Goal: Information Seeking & Learning: Learn about a topic

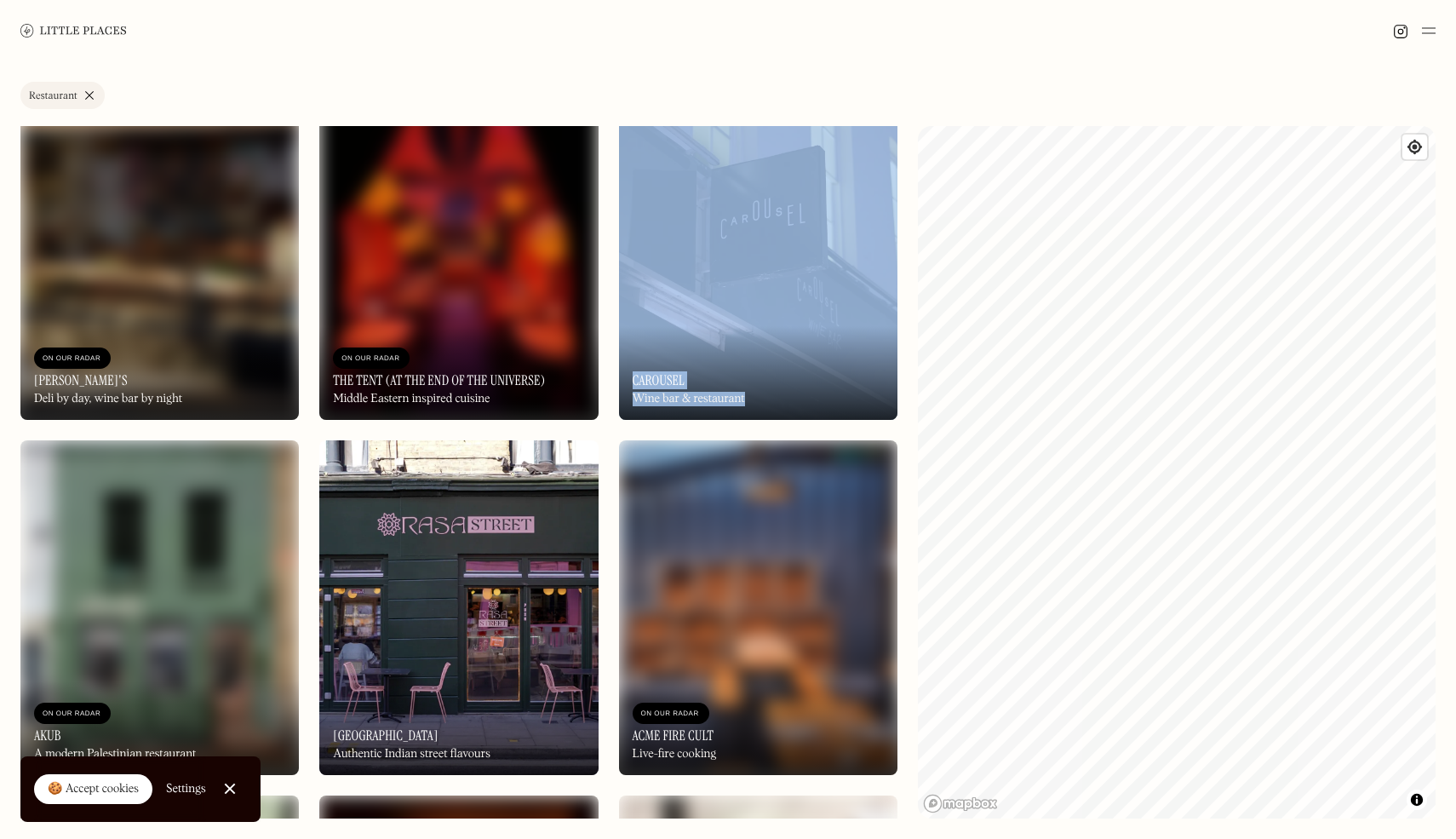
scroll to position [8629, 0]
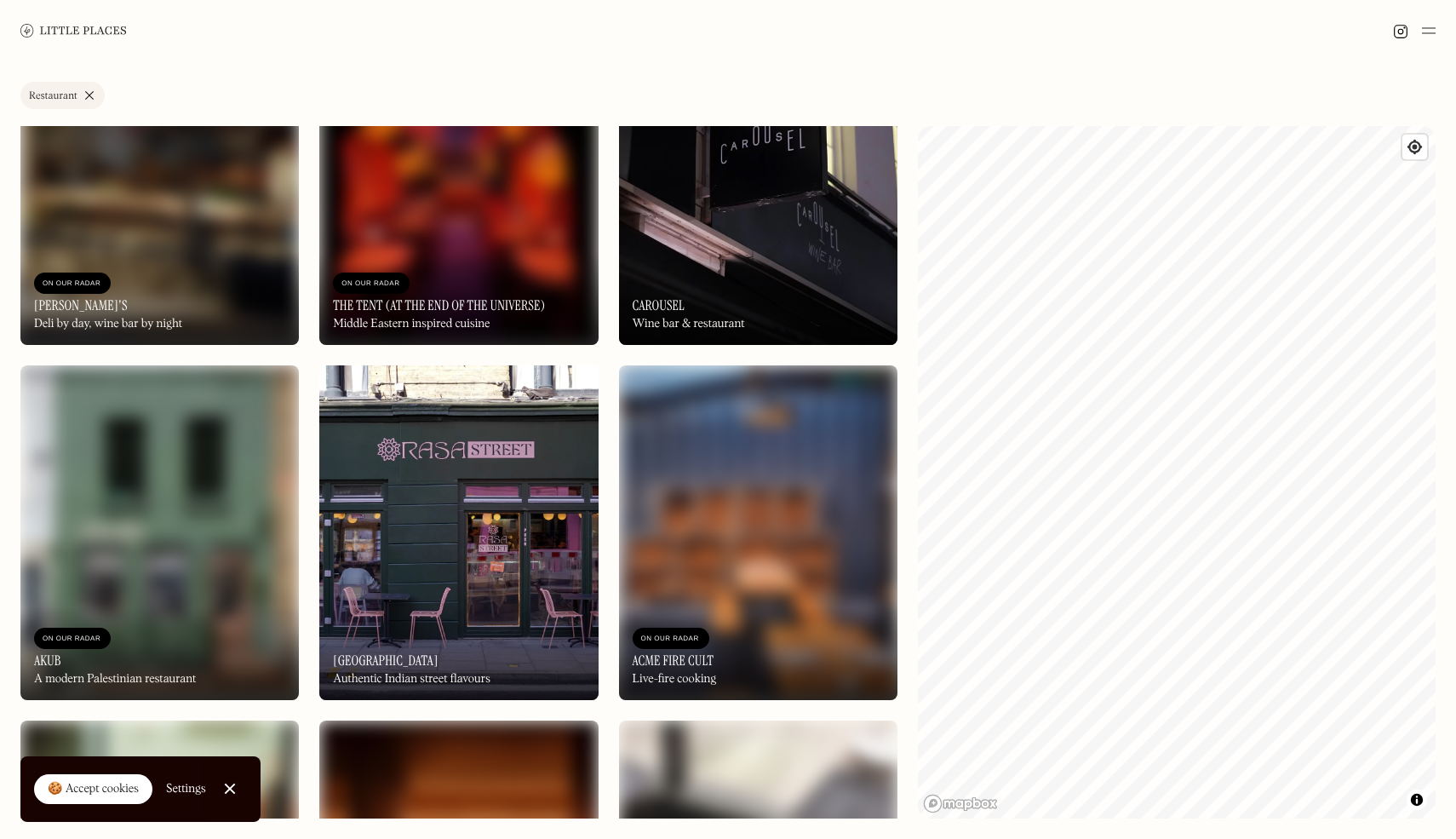
click at [312, 710] on div "On Our Radar Saltine Neighbourhood restaurant On Our Radar Saltine Neighbourhoo…" at bounding box center [458, 710] width 877 height 18426
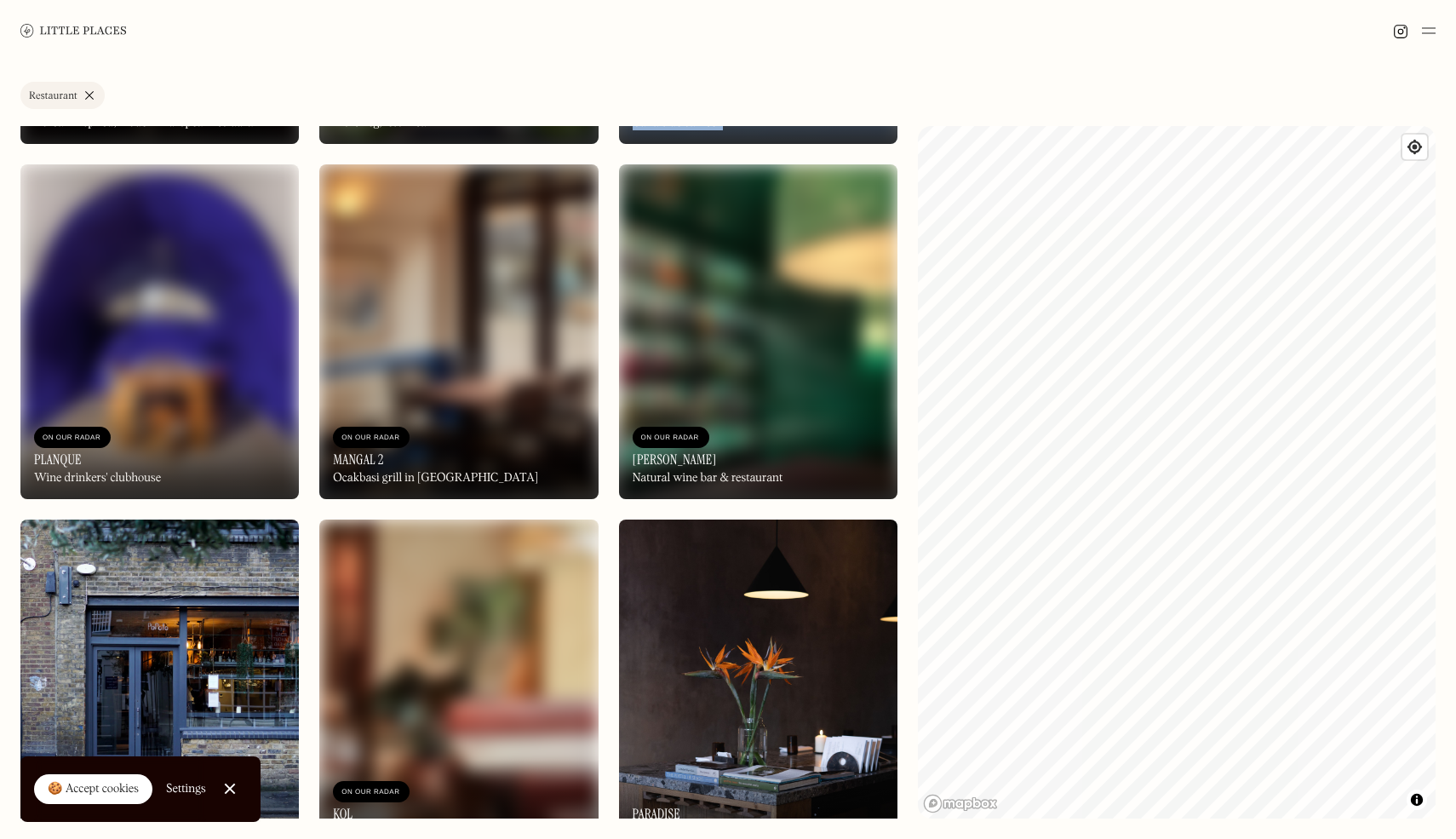
scroll to position [12380, 0]
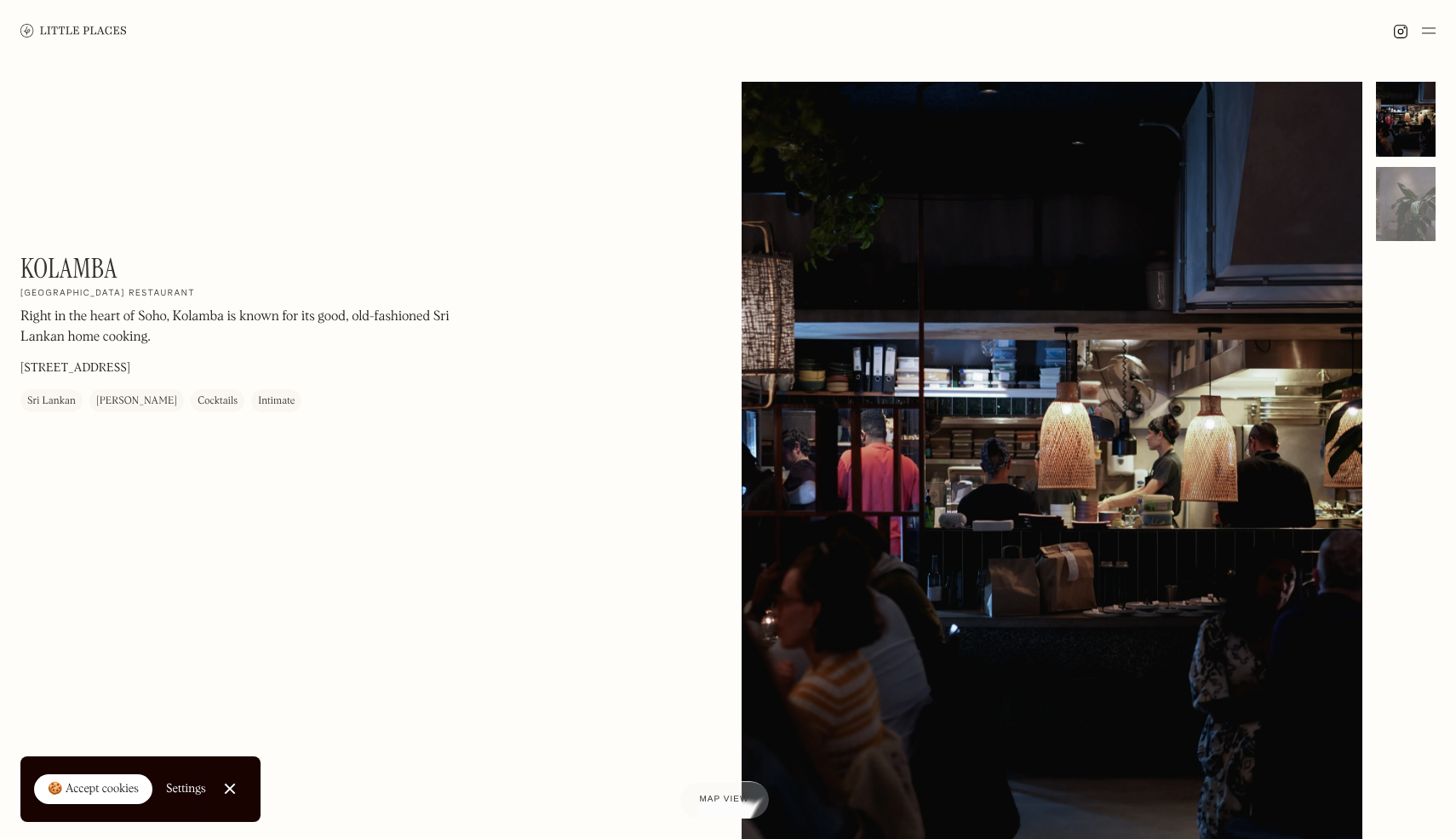
click at [68, 288] on h2 "[GEOGRAPHIC_DATA] restaurant" at bounding box center [107, 294] width 174 height 12
click at [82, 260] on h1 "Kolamba" at bounding box center [68, 267] width 97 height 32
copy div "Kolamba On Our Radar"
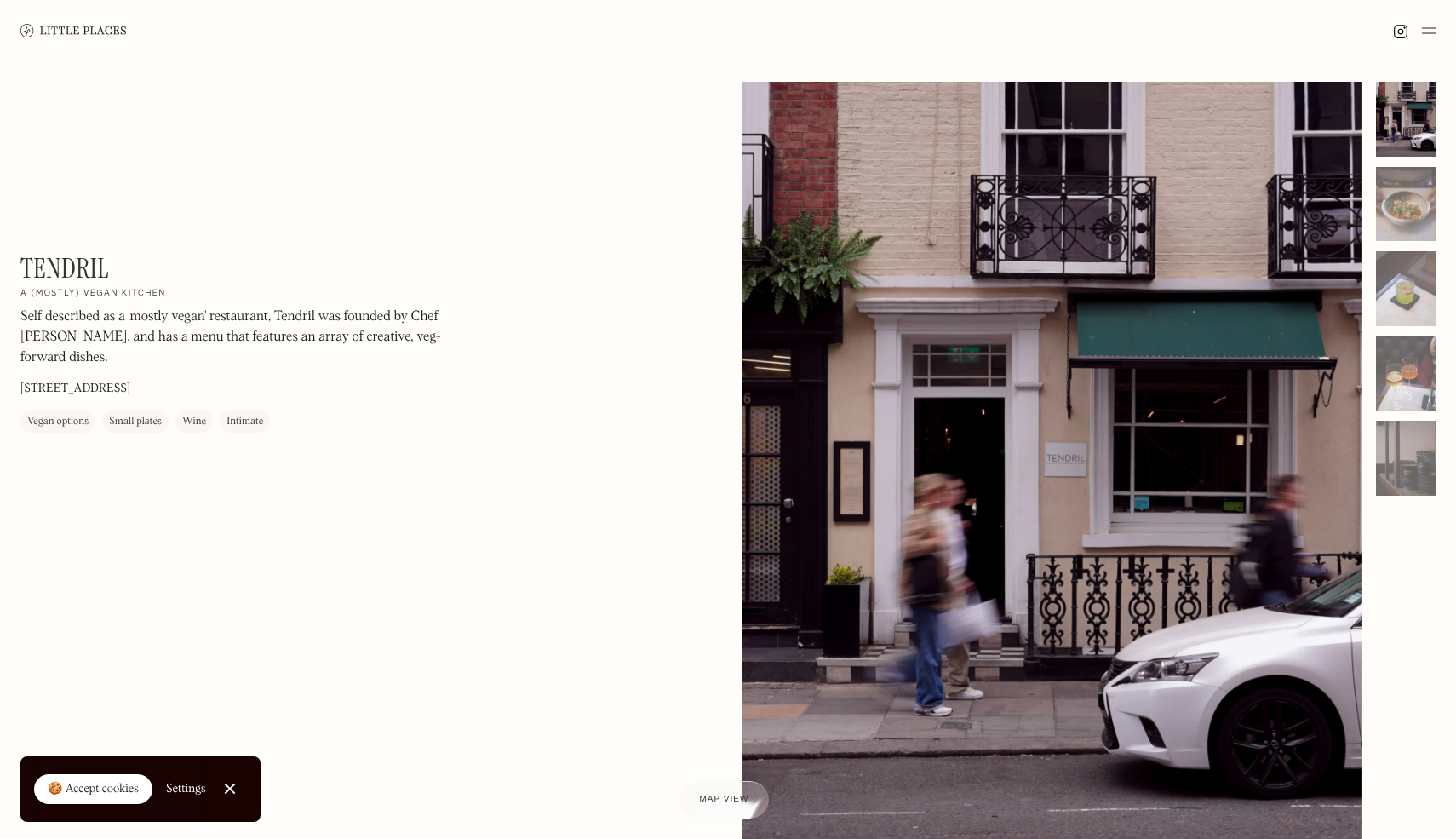
click at [35, 267] on h1 "Tendril" at bounding box center [64, 267] width 89 height 32
copy div "Tendril On Our Radar"
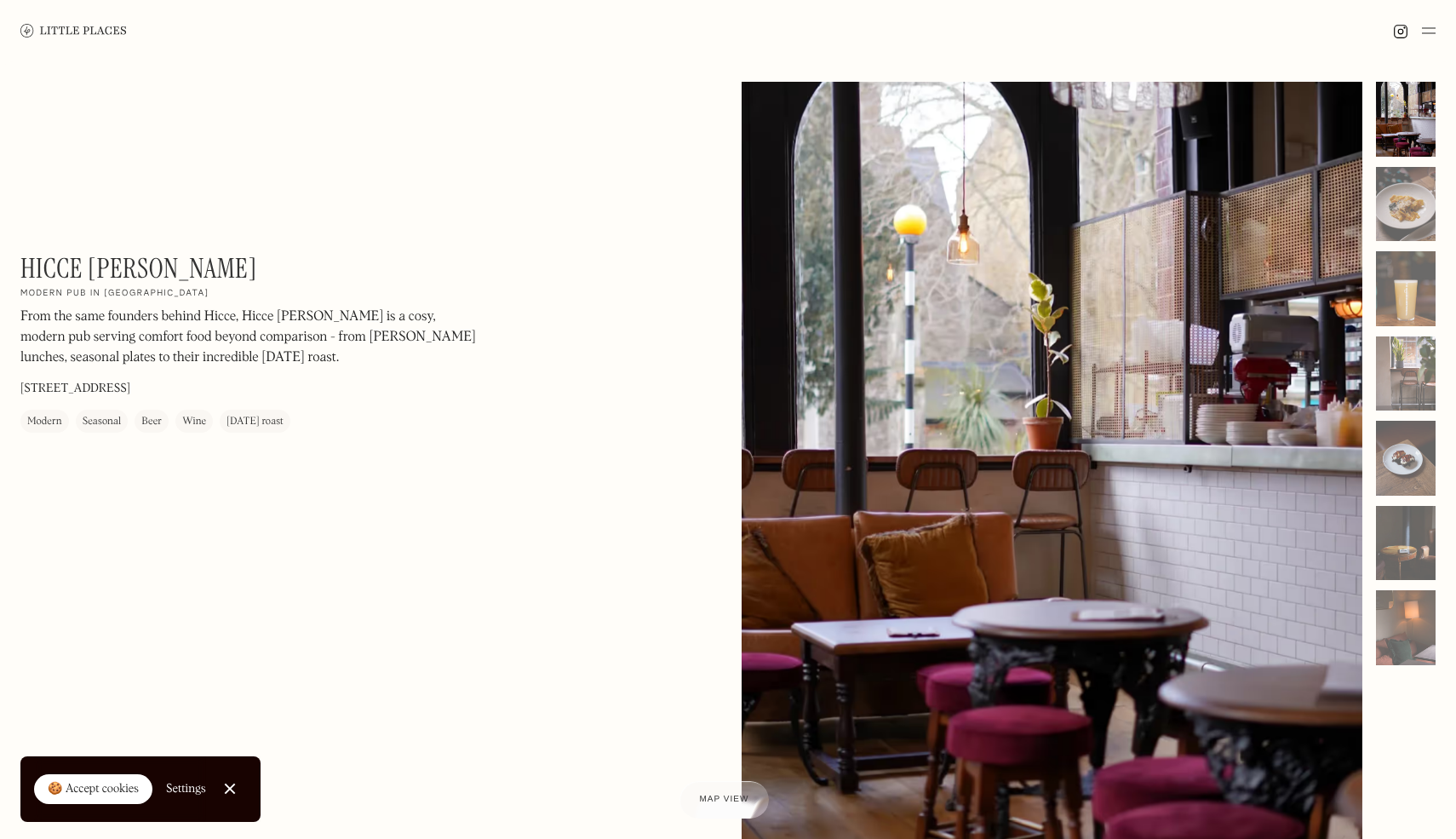
click at [66, 267] on h1 "Hicce [PERSON_NAME]" at bounding box center [138, 267] width 237 height 32
copy div "Hicce Hart On Our Radar"
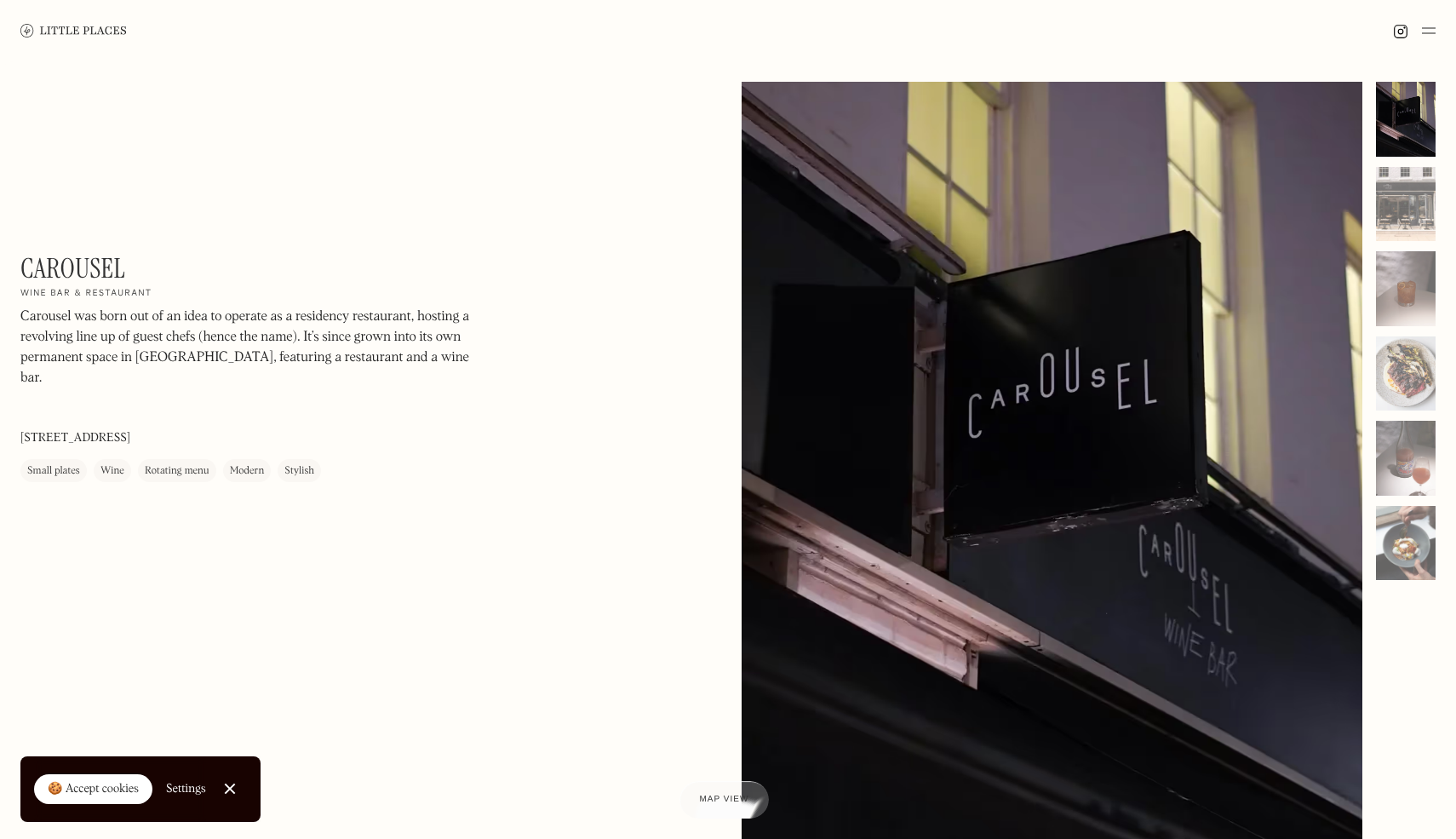
click at [42, 258] on h1 "Carousel" at bounding box center [72, 267] width 104 height 32
copy div "Carousel On Our Radar"
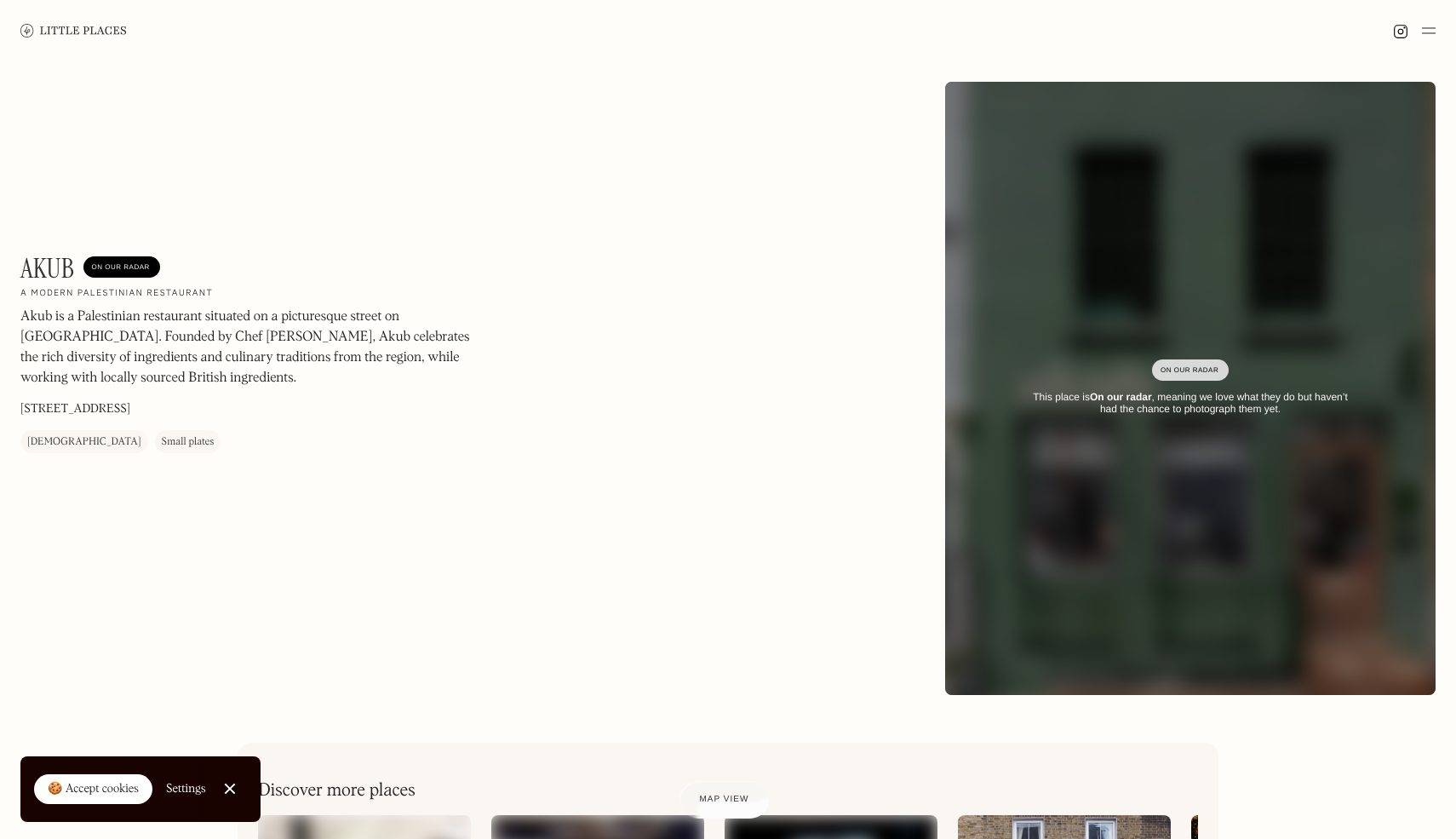
click at [46, 274] on h1 "Akub" at bounding box center [47, 267] width 54 height 32
copy h1 "Akub"
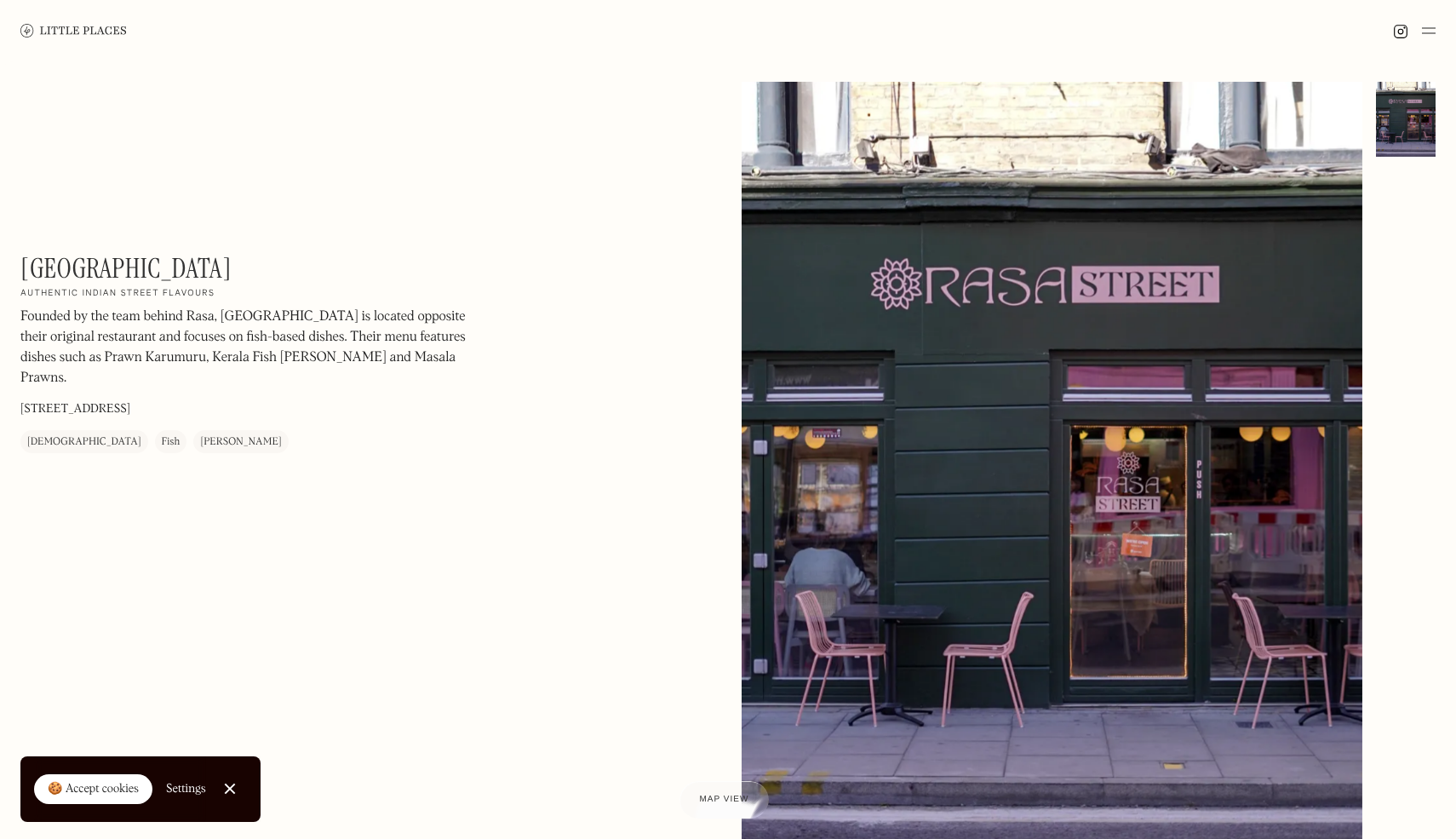
click at [94, 260] on h1 "[GEOGRAPHIC_DATA]" at bounding box center [125, 267] width 211 height 32
copy div "Rasa Street On Our Radar"
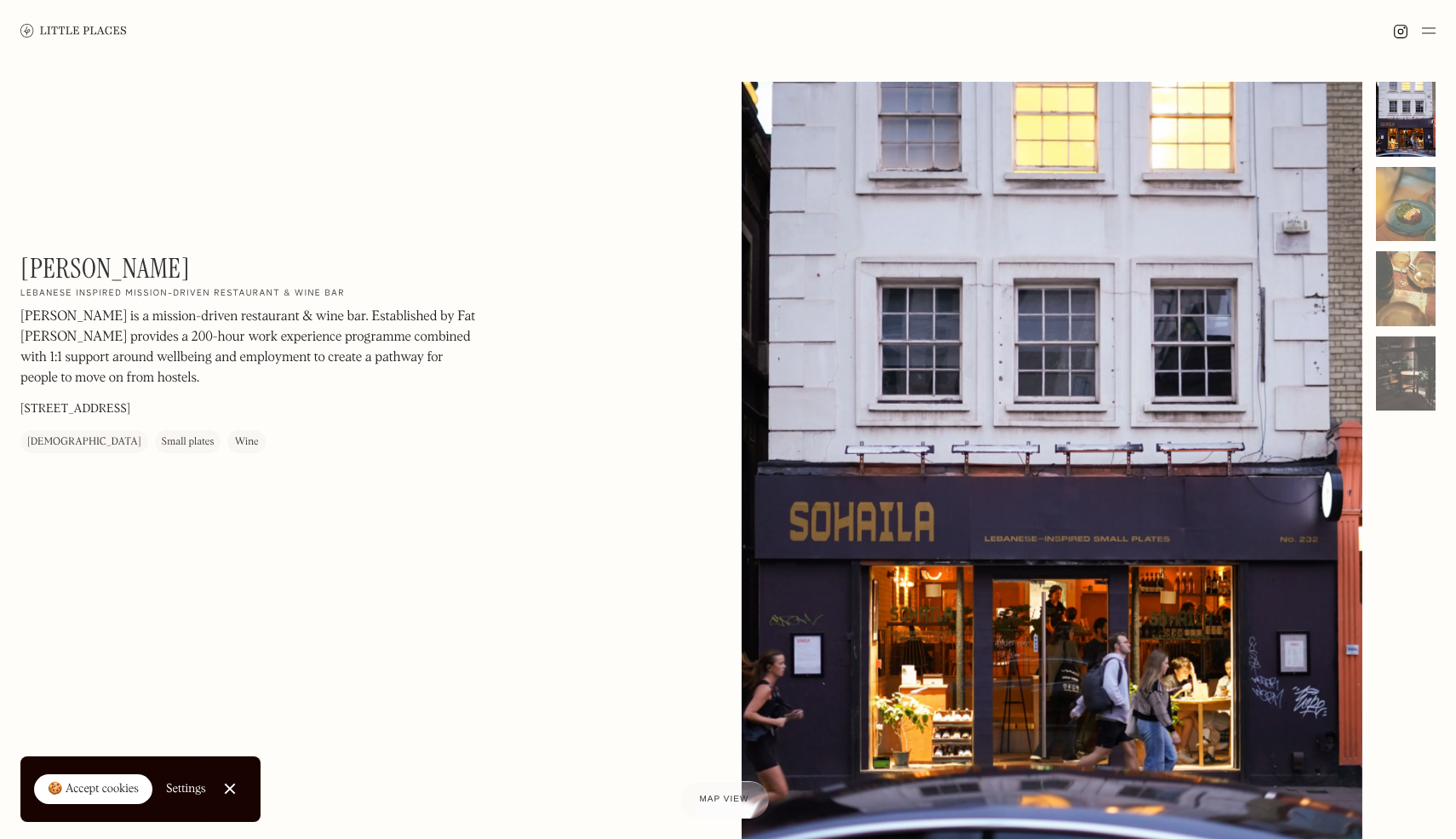
click at [85, 273] on h1 "Sohaila" at bounding box center [104, 267] width 169 height 32
copy div "Sohaila On Our Radar"
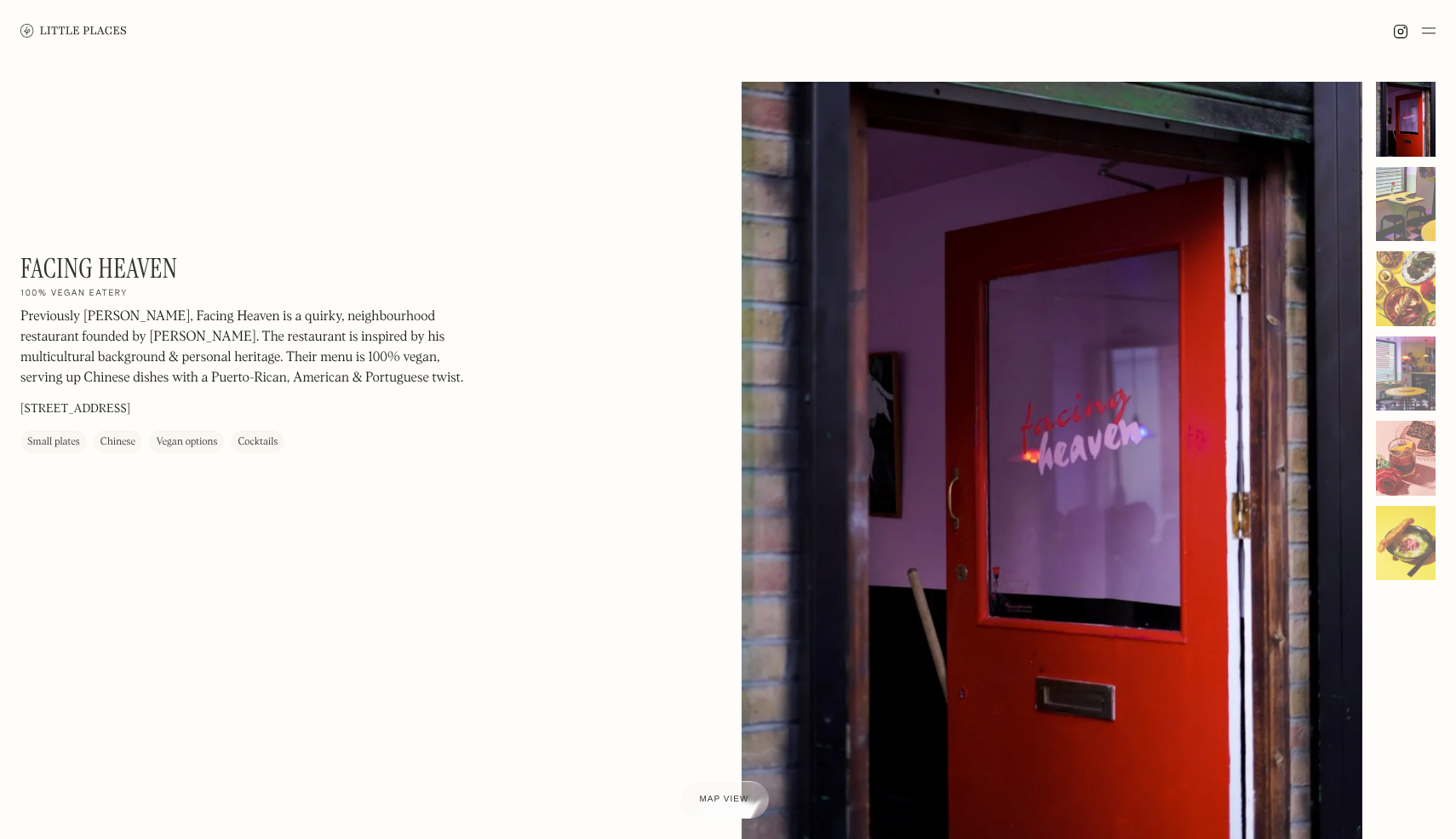
click at [80, 249] on div "Facing Heaven On Our Radar 100% vegan eatery Previously [PERSON_NAME], Facing H…" at bounding box center [728, 486] width 1456 height 849
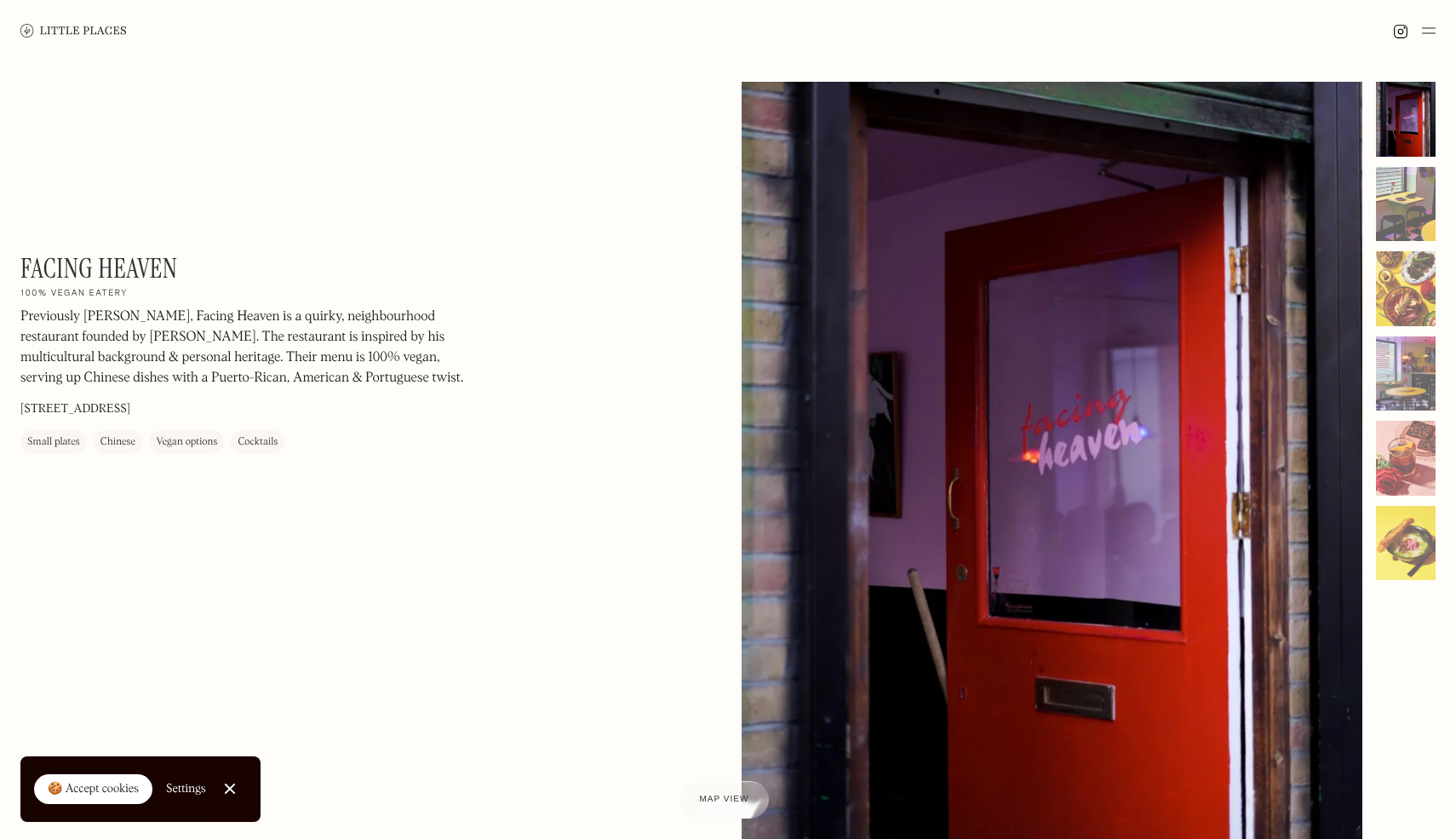
click at [80, 256] on h1 "Facing Heaven" at bounding box center [99, 267] width 158 height 32
copy div "Facing Heaven On Our Radar"
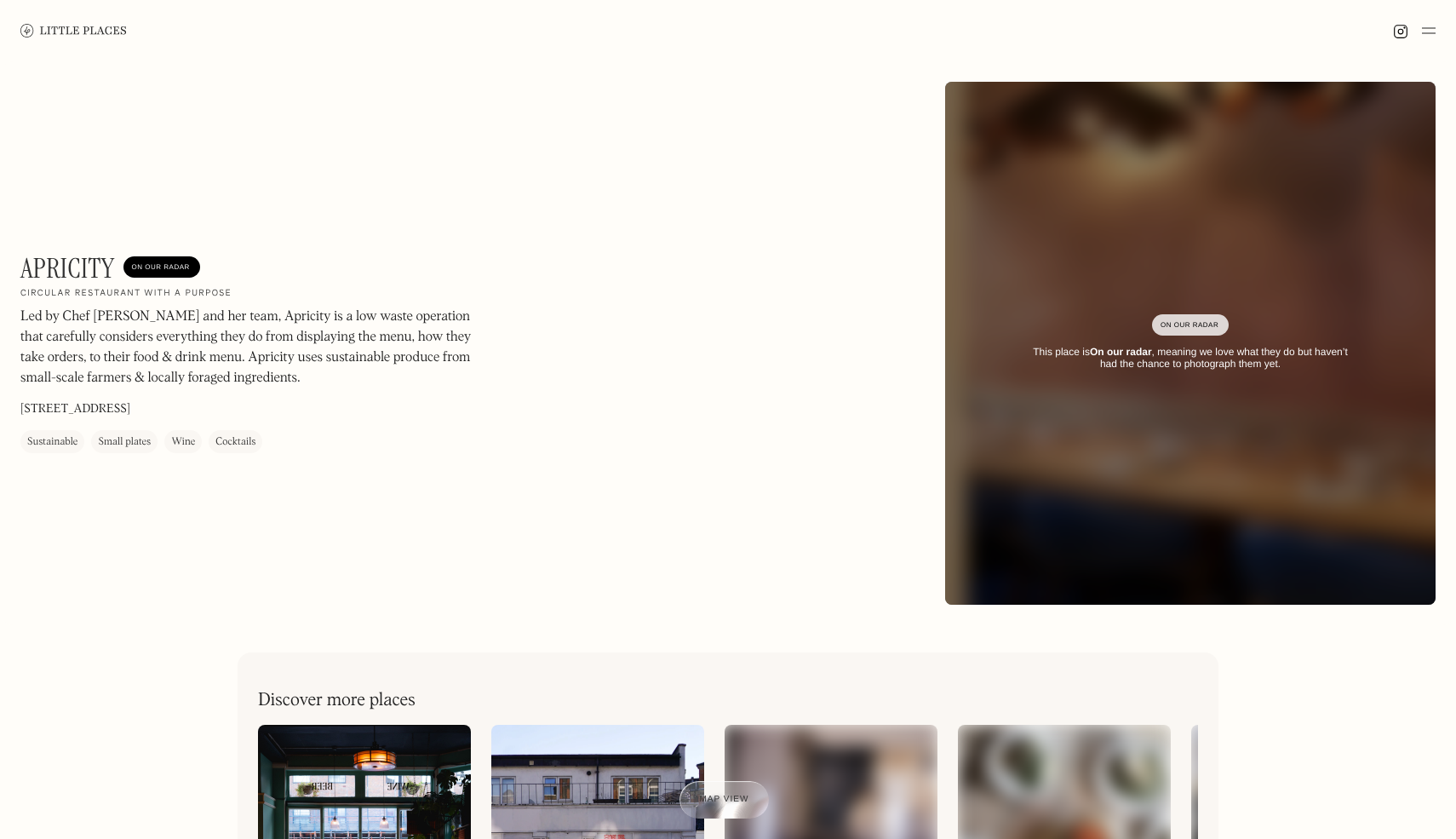
click at [78, 273] on h1 "Apricity" at bounding box center [67, 267] width 95 height 32
copy h1 "Apricity"
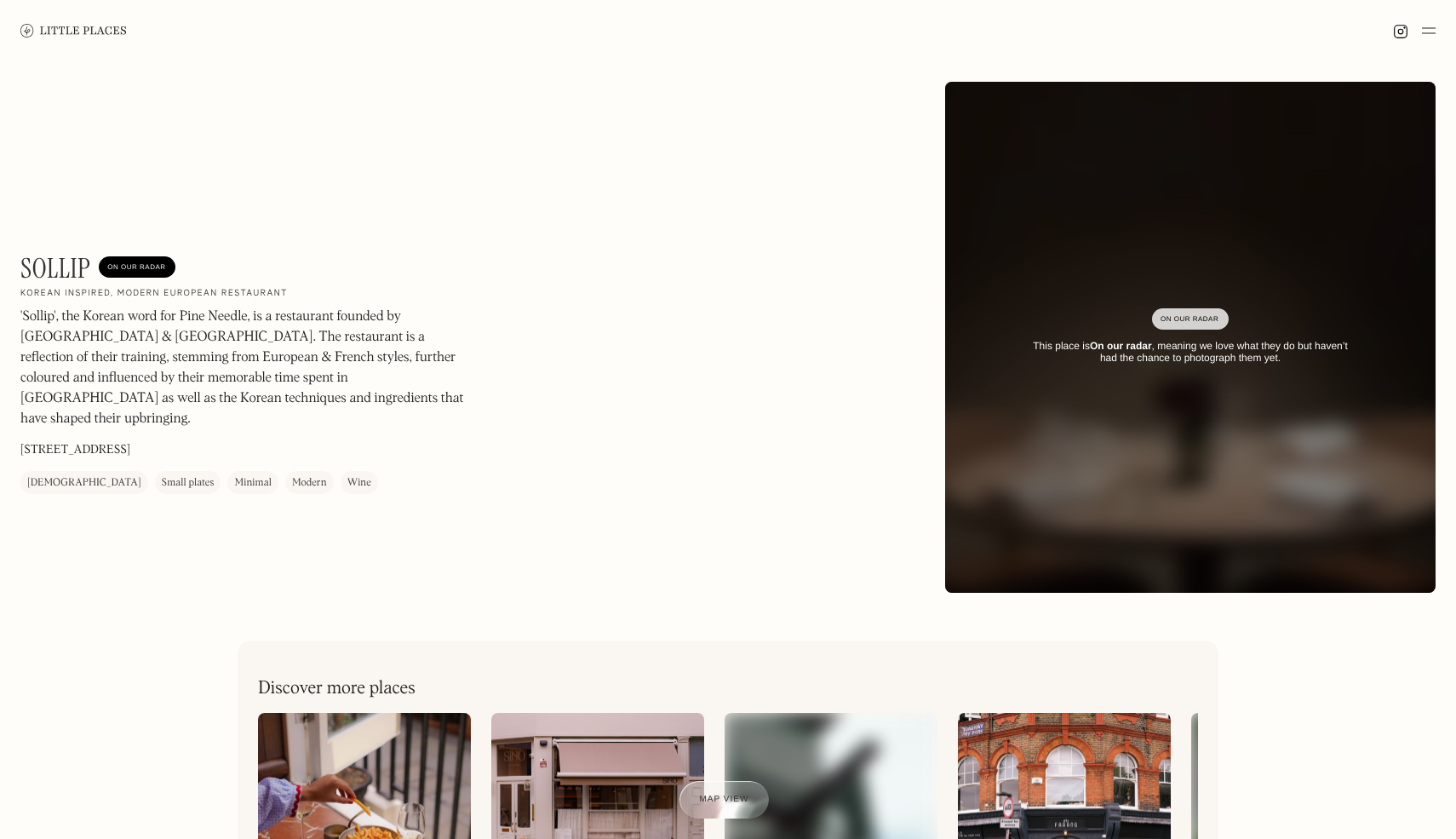
click at [34, 262] on h1 "Sollip" at bounding box center [55, 267] width 70 height 32
copy h1 "Sollip"
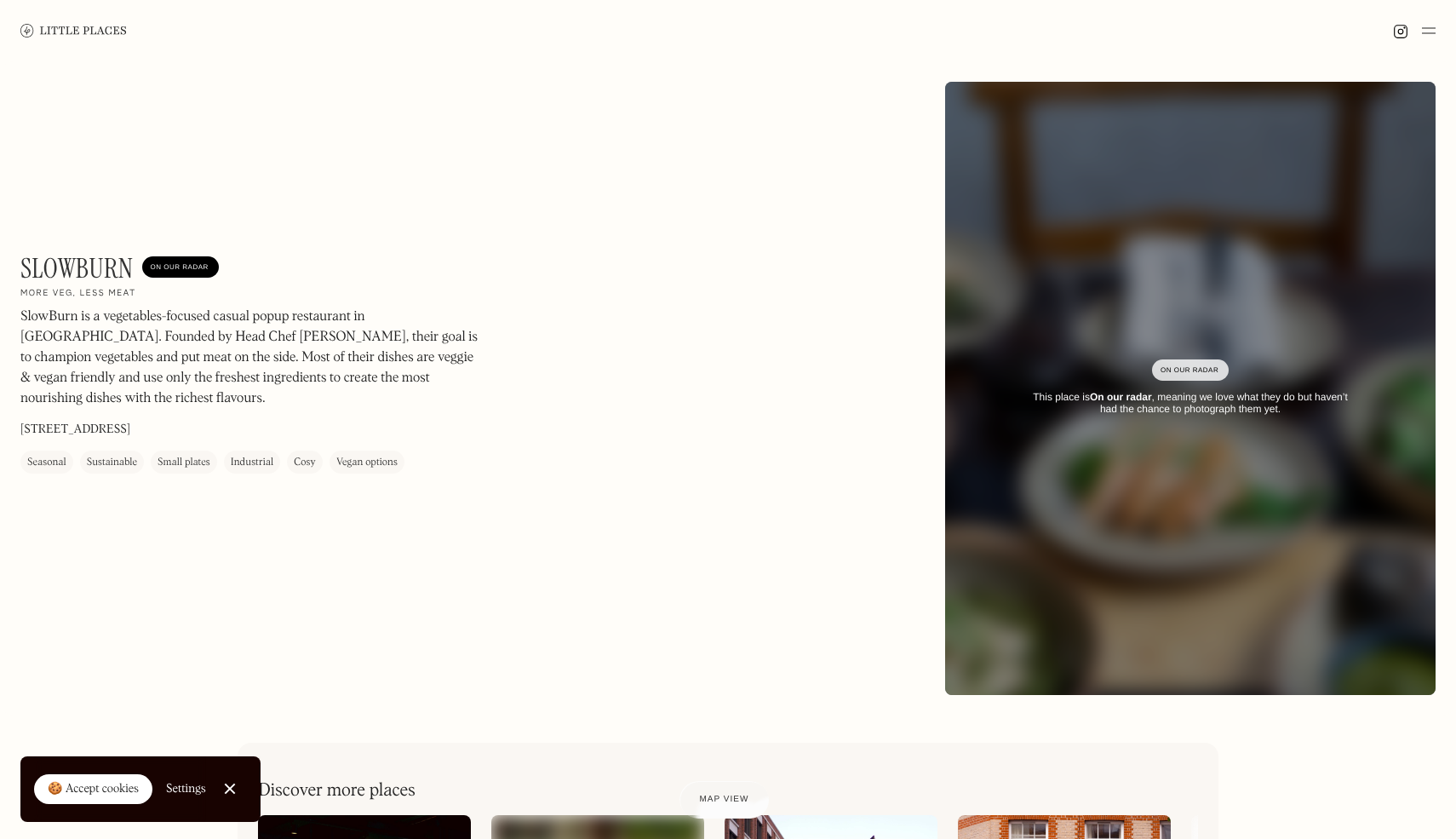
click at [61, 260] on h1 "SlowBurn" at bounding box center [76, 267] width 113 height 32
copy h1 "SlowBurn"
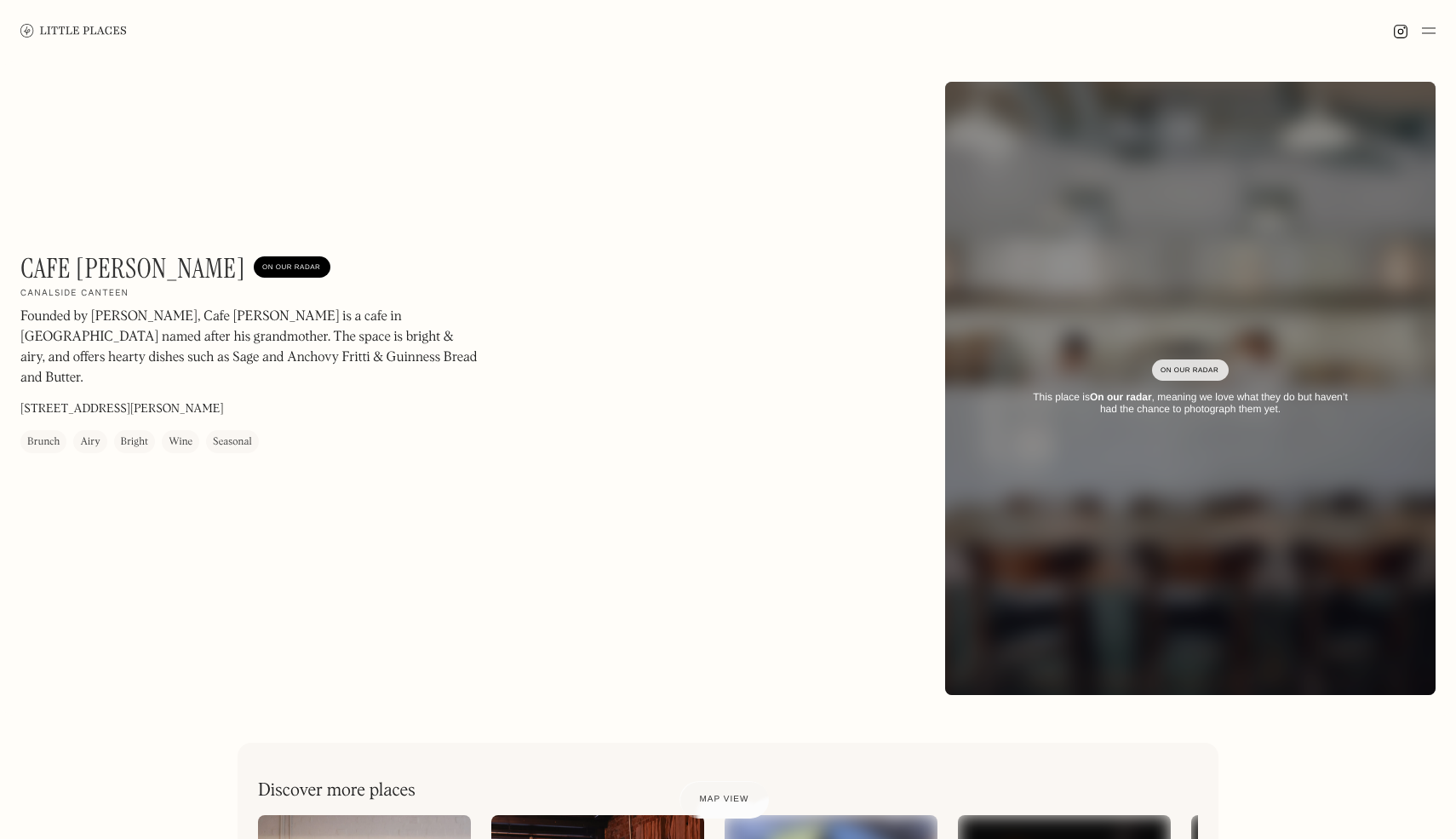
click at [66, 261] on h1 "Cafe [PERSON_NAME]" at bounding box center [132, 267] width 224 height 32
click at [66, 261] on h1 "Cafe Cecilia" at bounding box center [132, 267] width 224 height 32
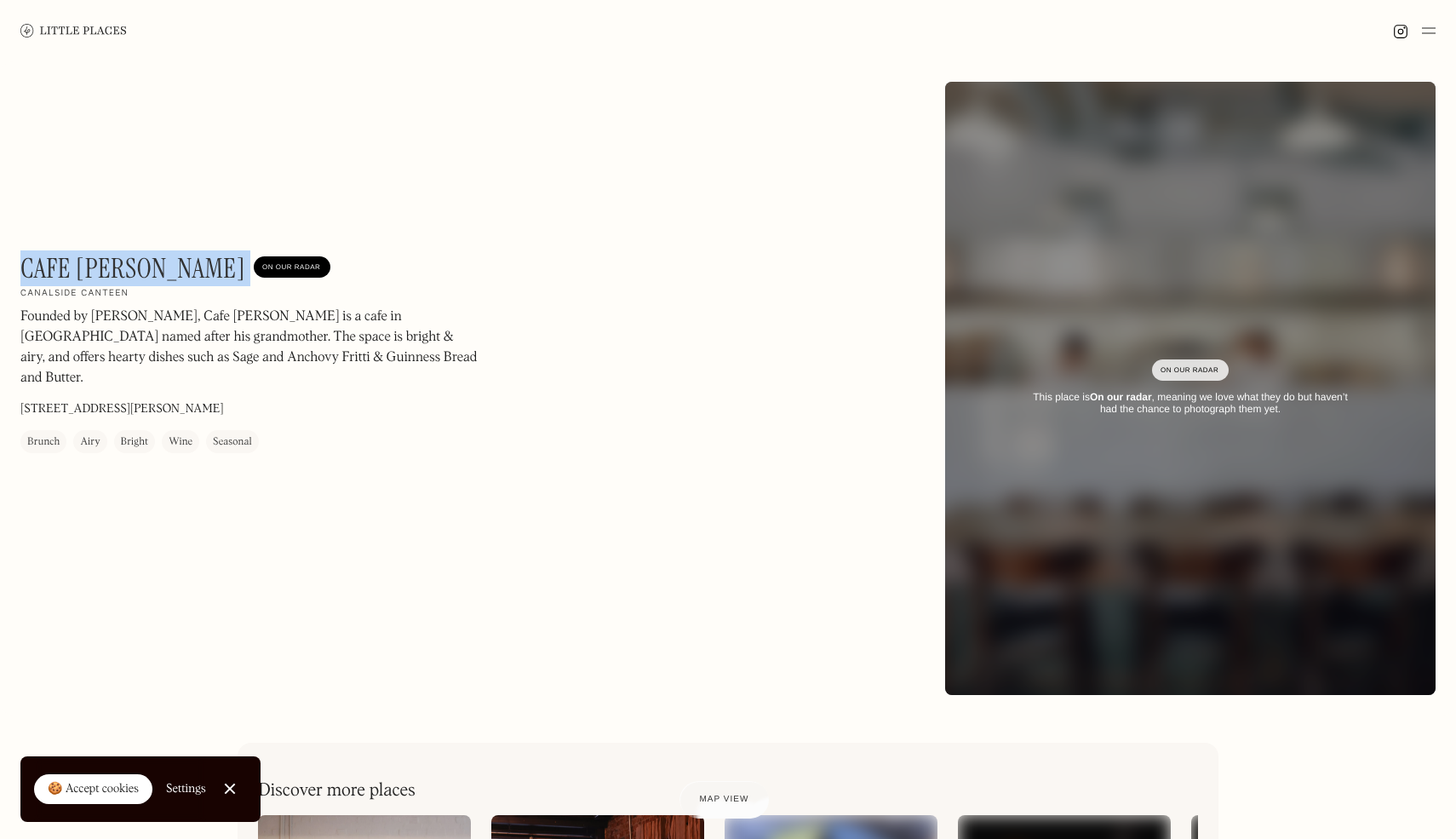
copy h1 "Cafe Cecilia"
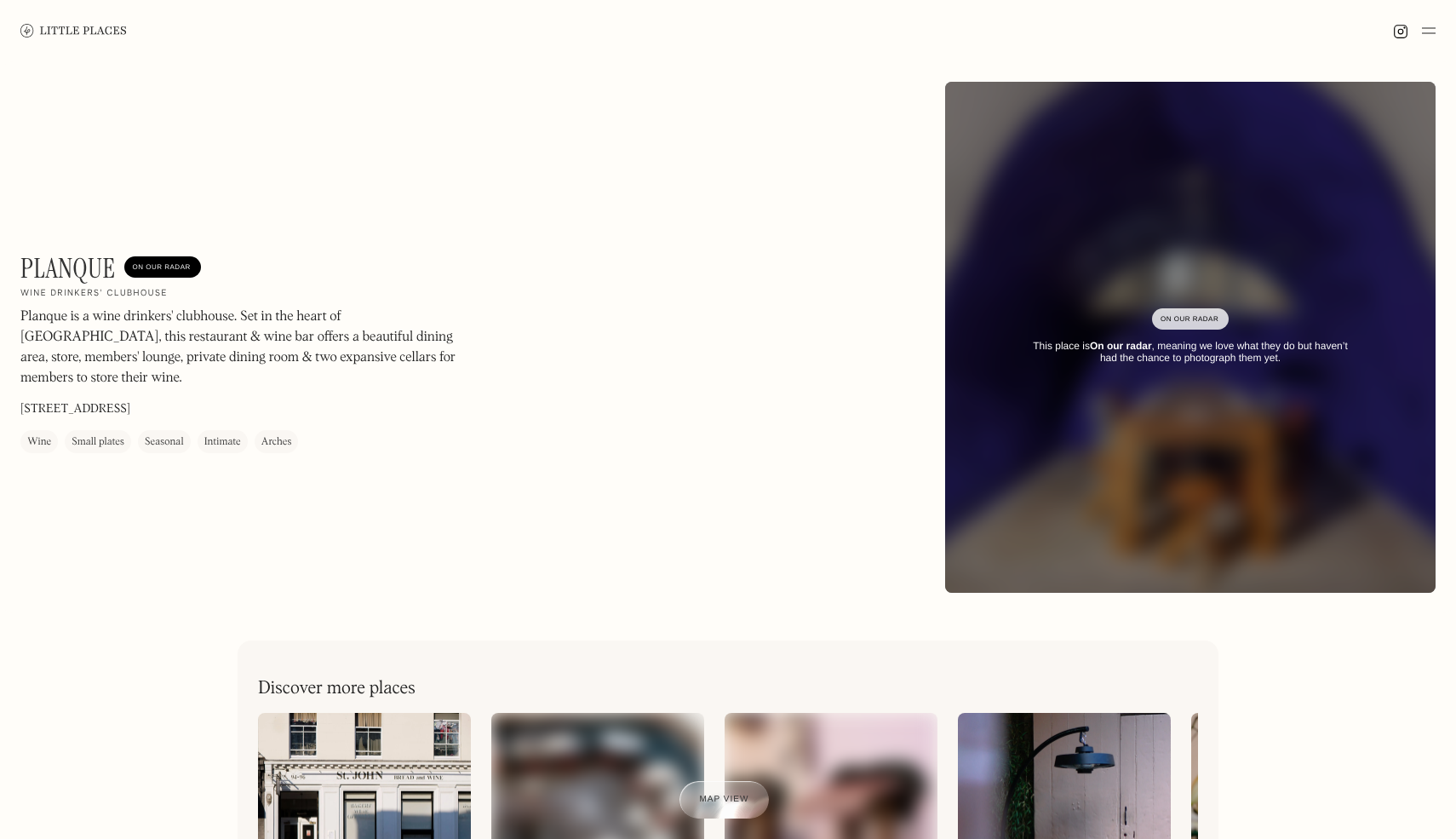
click at [35, 243] on div "Planque On Our Radar Wine drinkers' clubhouse Planque is a wine drinkers' clubh…" at bounding box center [728, 337] width 1456 height 551
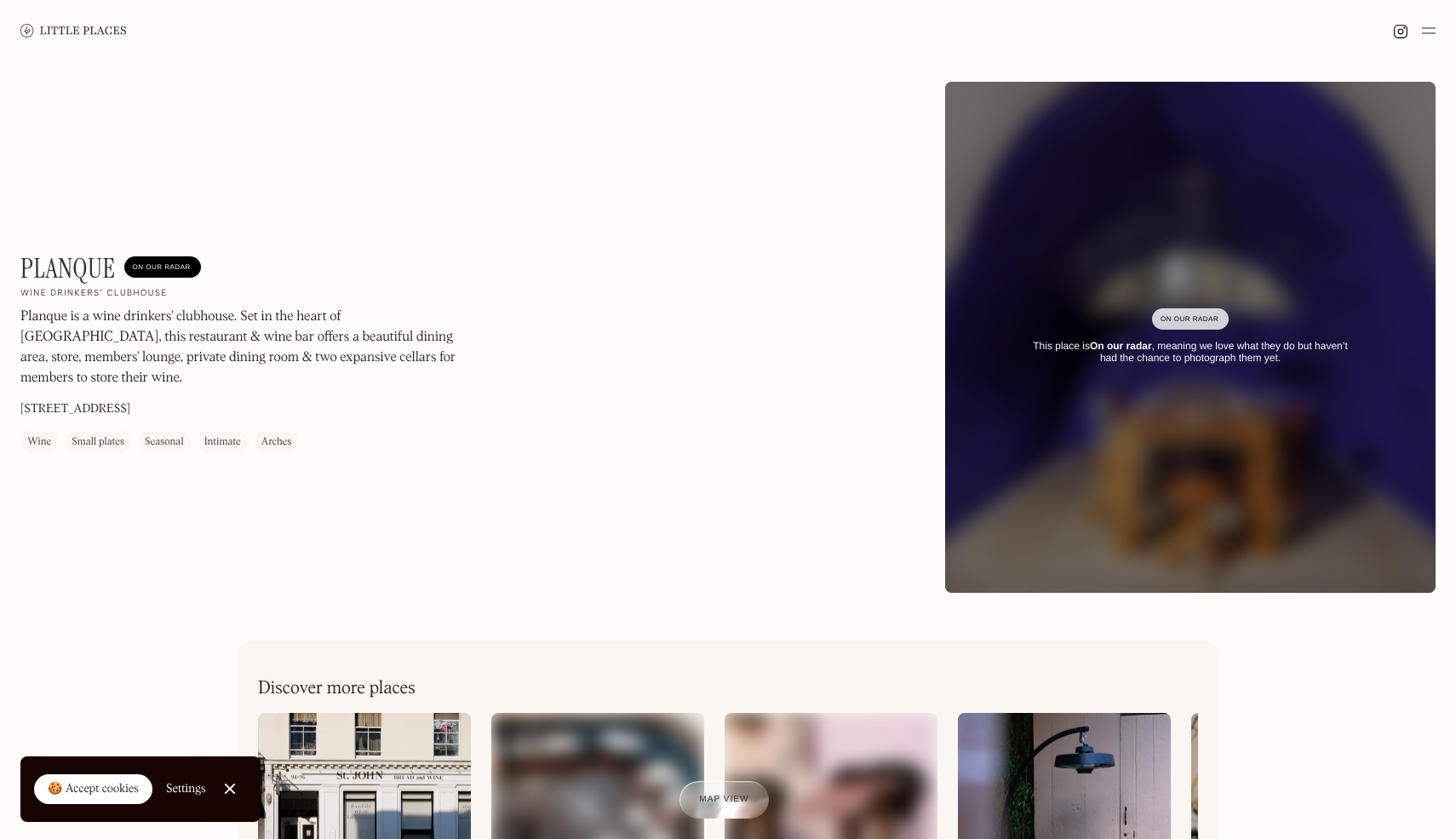
click at [35, 265] on h1 "Planque" at bounding box center [67, 267] width 96 height 32
